Goal: Use online tool/utility: Utilize a website feature to perform a specific function

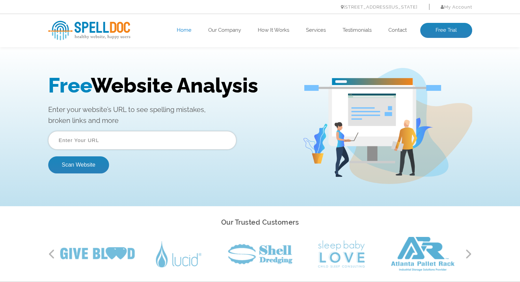
click at [123, 136] on input "text" at bounding box center [142, 140] width 188 height 18
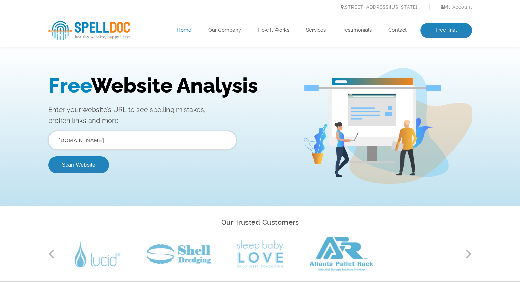
type input "[DOMAIN_NAME]"
click at [48, 156] on button "Scan Website" at bounding box center [78, 164] width 61 height 17
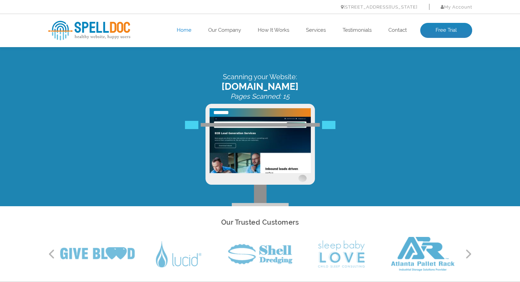
click at [250, 140] on img at bounding box center [259, 145] width 101 height 56
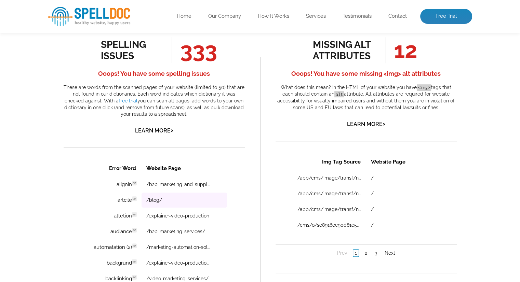
scroll to position [547, 0]
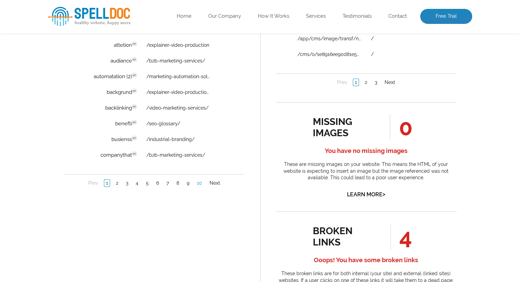
click at [197, 180] on link "10" at bounding box center [199, 183] width 9 height 7
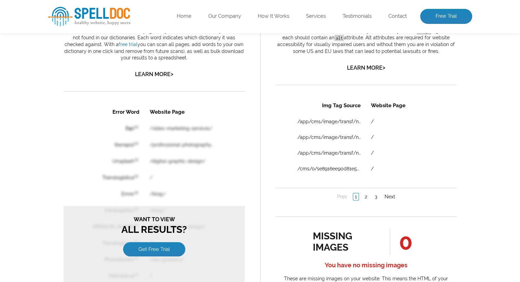
scroll to position [478, 0]
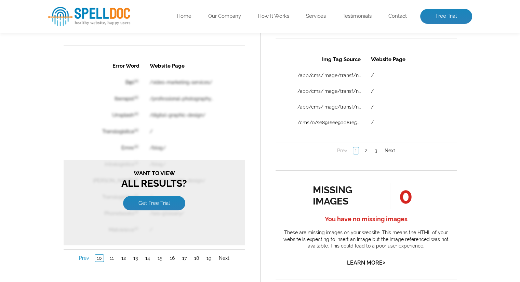
click at [85, 257] on link "Prev" at bounding box center [83, 258] width 13 height 7
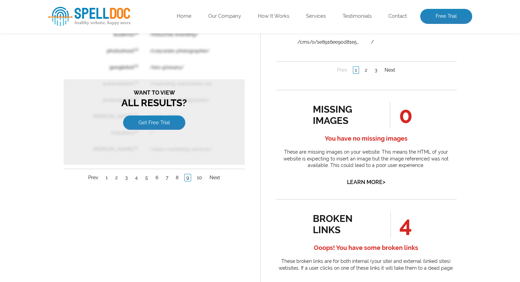
scroll to position [615, 0]
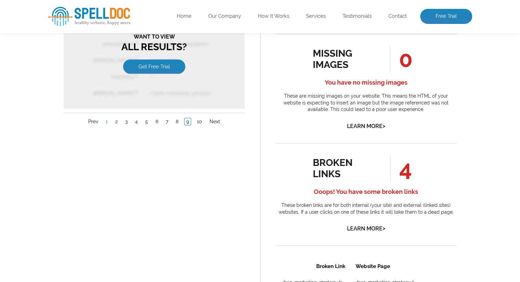
click at [106, 119] on link "1" at bounding box center [106, 122] width 5 height 7
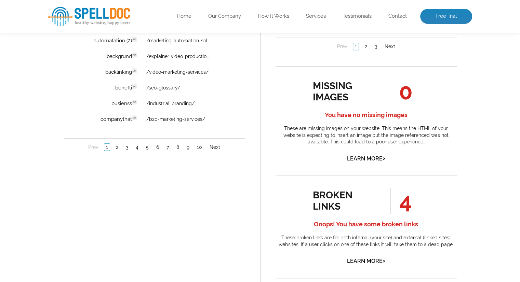
scroll to position [547, 0]
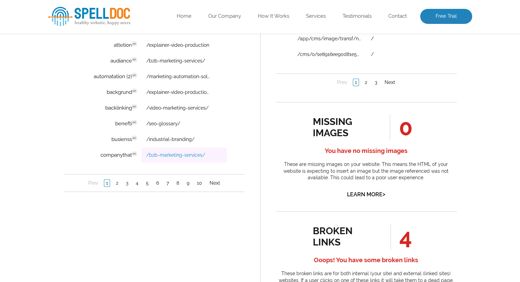
click at [188, 156] on link "/b2b-marketing-services/" at bounding box center [175, 155] width 59 height 5
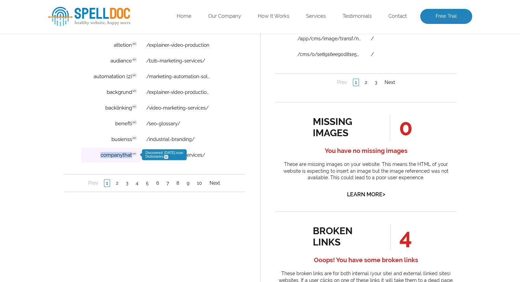
drag, startPoint x: 98, startPoint y: 155, endPoint x: 131, endPoint y: 155, distance: 32.5
click at [131, 155] on td "companythat en Discovered: [DATE] scan Dictionaries: en" at bounding box center [110, 155] width 59 height 15
copy td "companythat"
click at [116, 185] on link "2" at bounding box center [117, 183] width 6 height 7
click at [116, 184] on link "2" at bounding box center [117, 183] width 6 height 7
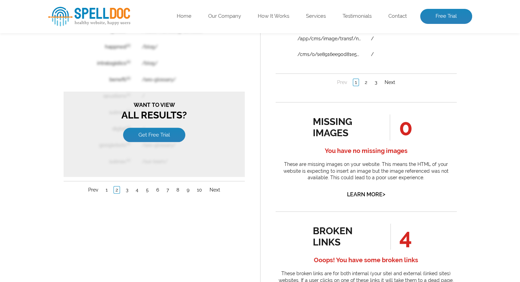
scroll to position [0, 0]
click at [108, 190] on link "1" at bounding box center [106, 190] width 5 height 7
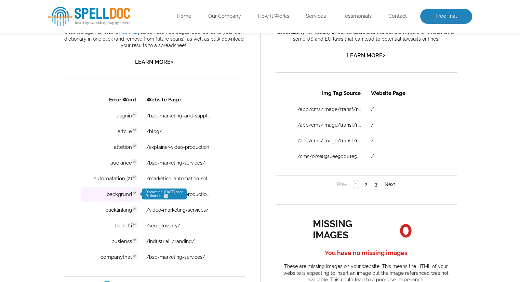
scroll to position [474, 0]
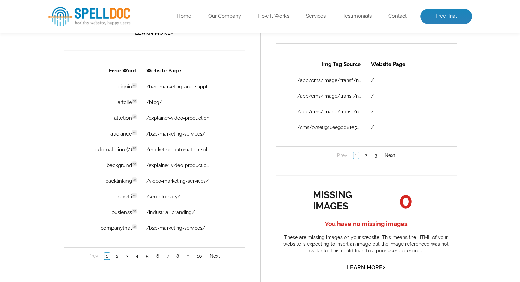
click at [171, 254] on li "7" at bounding box center [167, 256] width 10 height 7
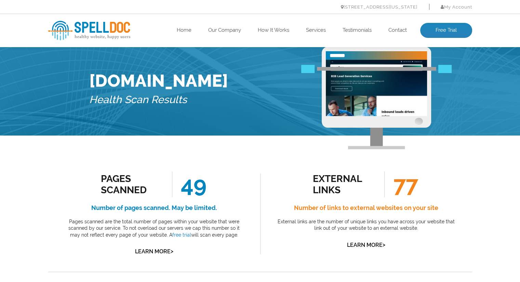
scroll to position [0, 0]
